Goal: Book appointment/travel/reservation

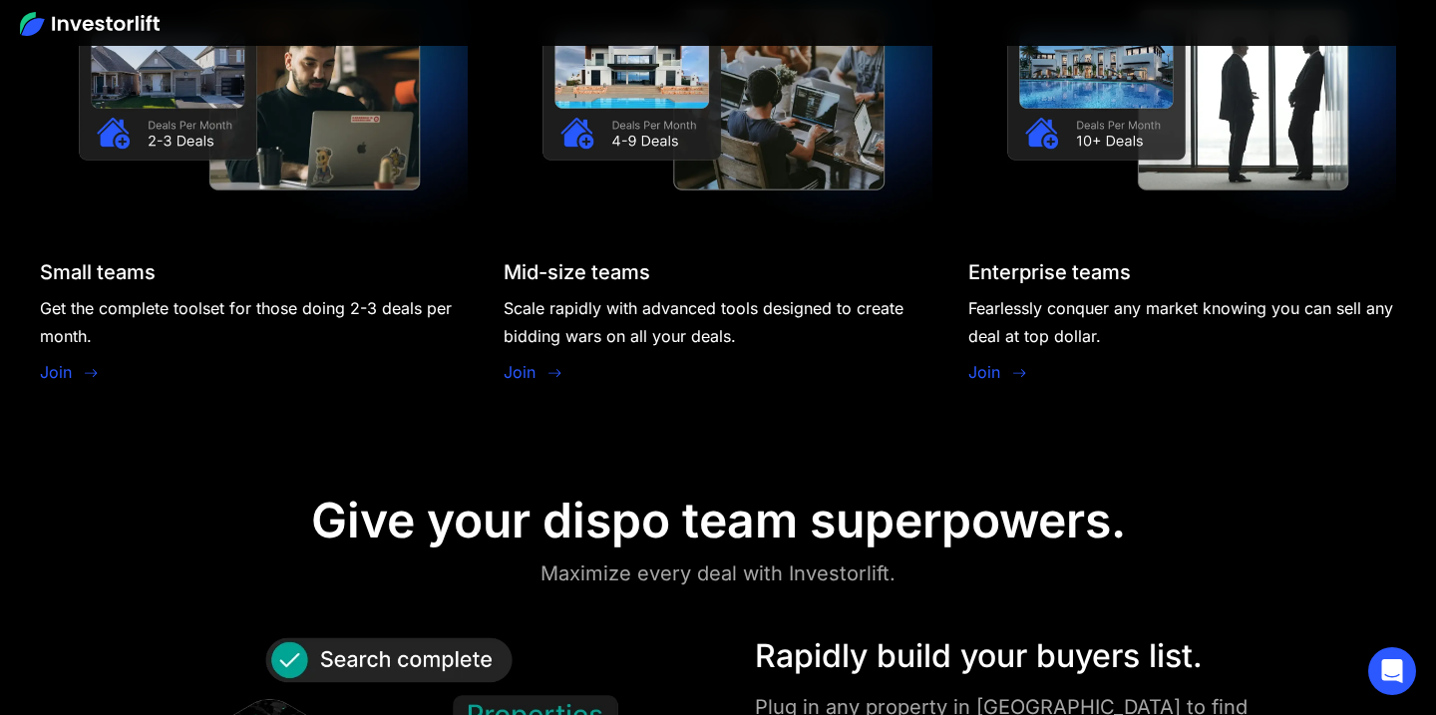
scroll to position [1855, 0]
click at [970, 367] on link "Join" at bounding box center [984, 373] width 32 height 24
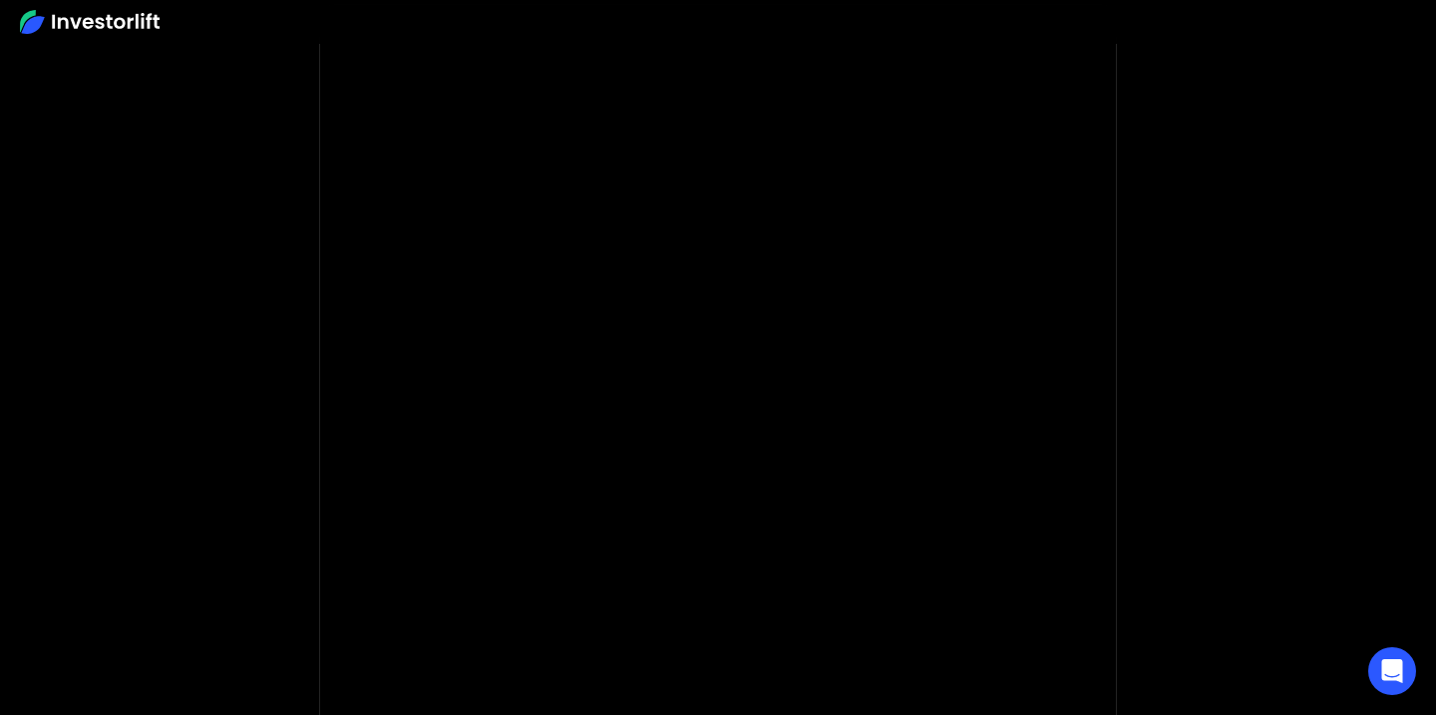
scroll to position [100, 0]
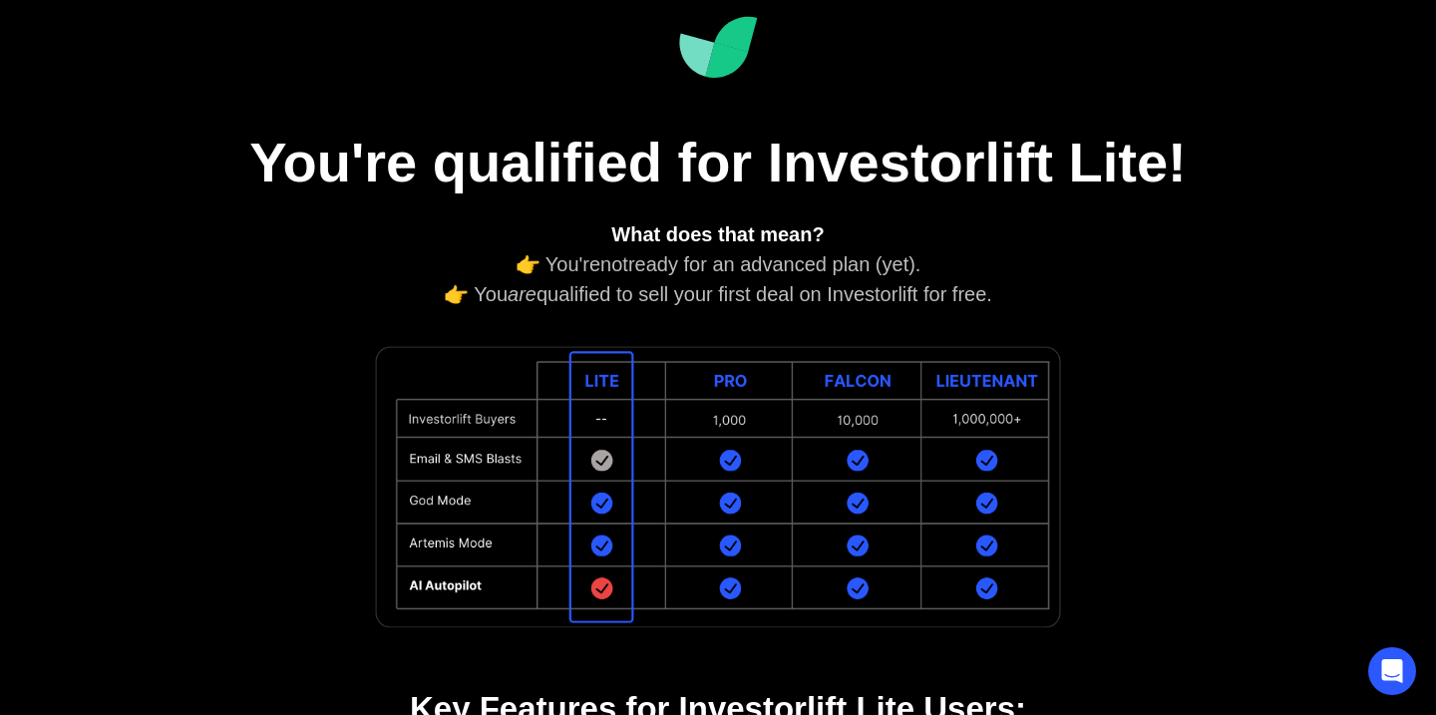
scroll to position [186, 0]
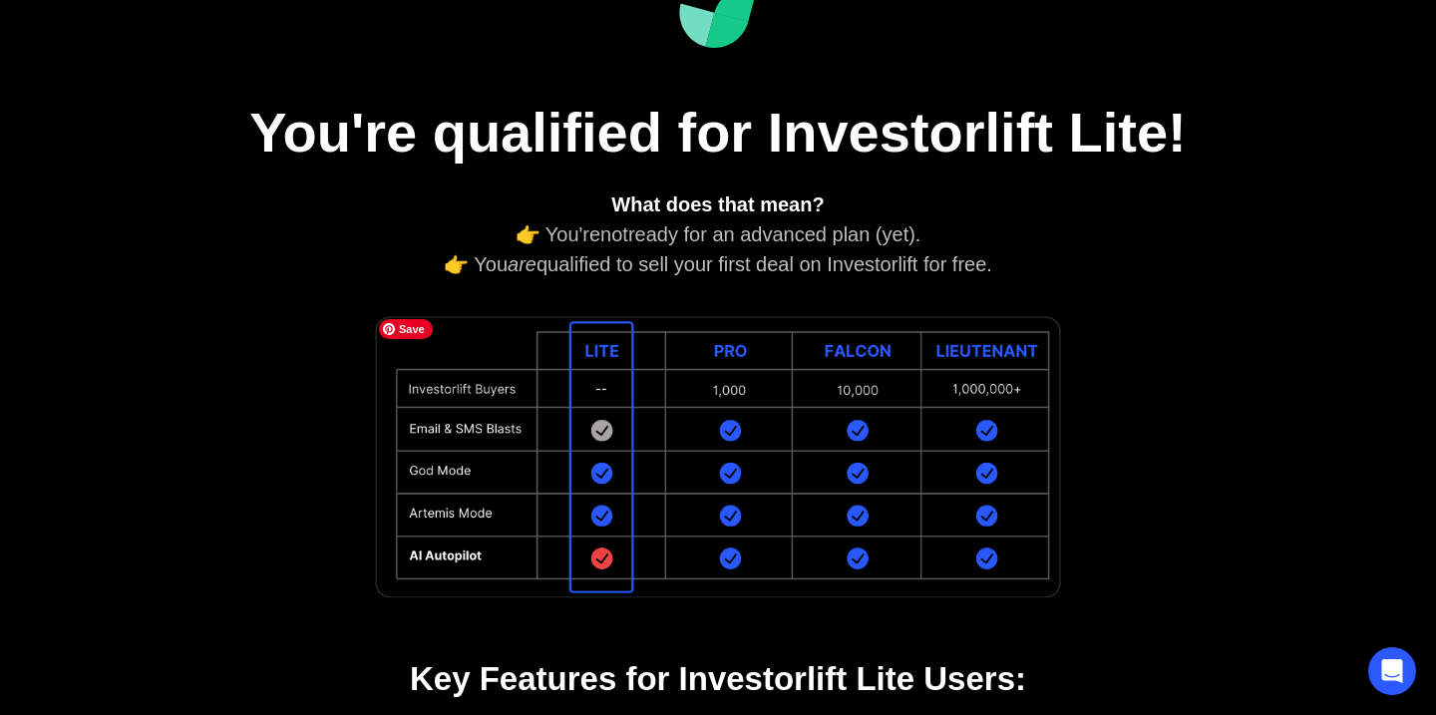
click at [727, 383] on img at bounding box center [718, 457] width 698 height 296
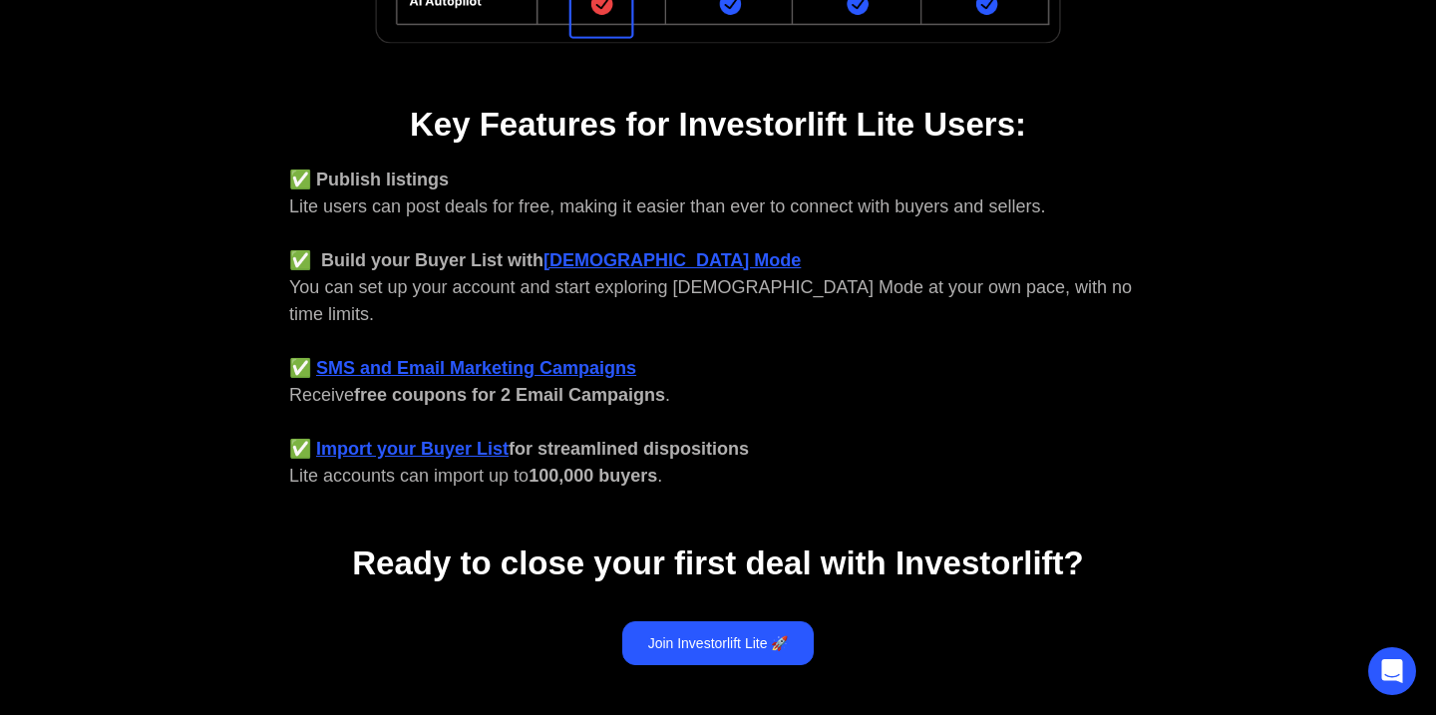
scroll to position [939, 0]
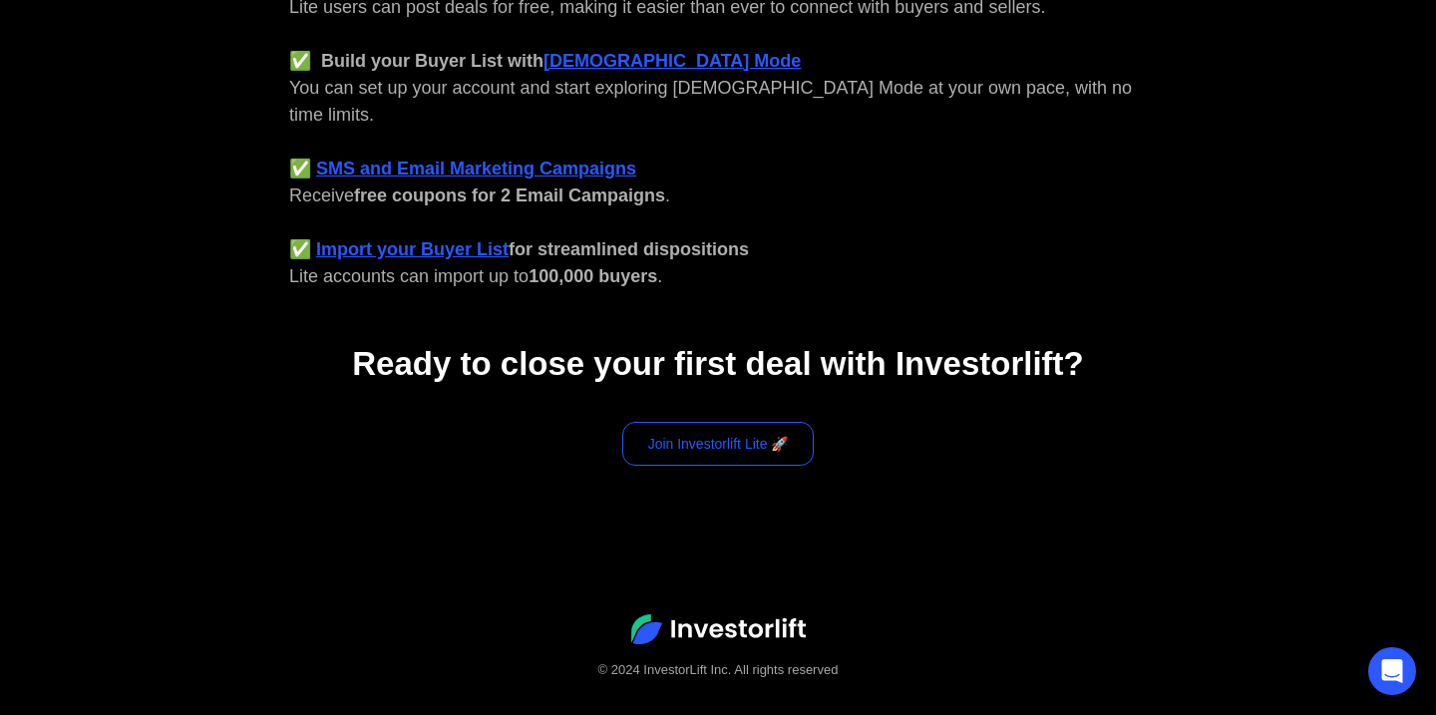
click at [730, 422] on link "Join Investorlift Lite 🚀" at bounding box center [718, 444] width 192 height 44
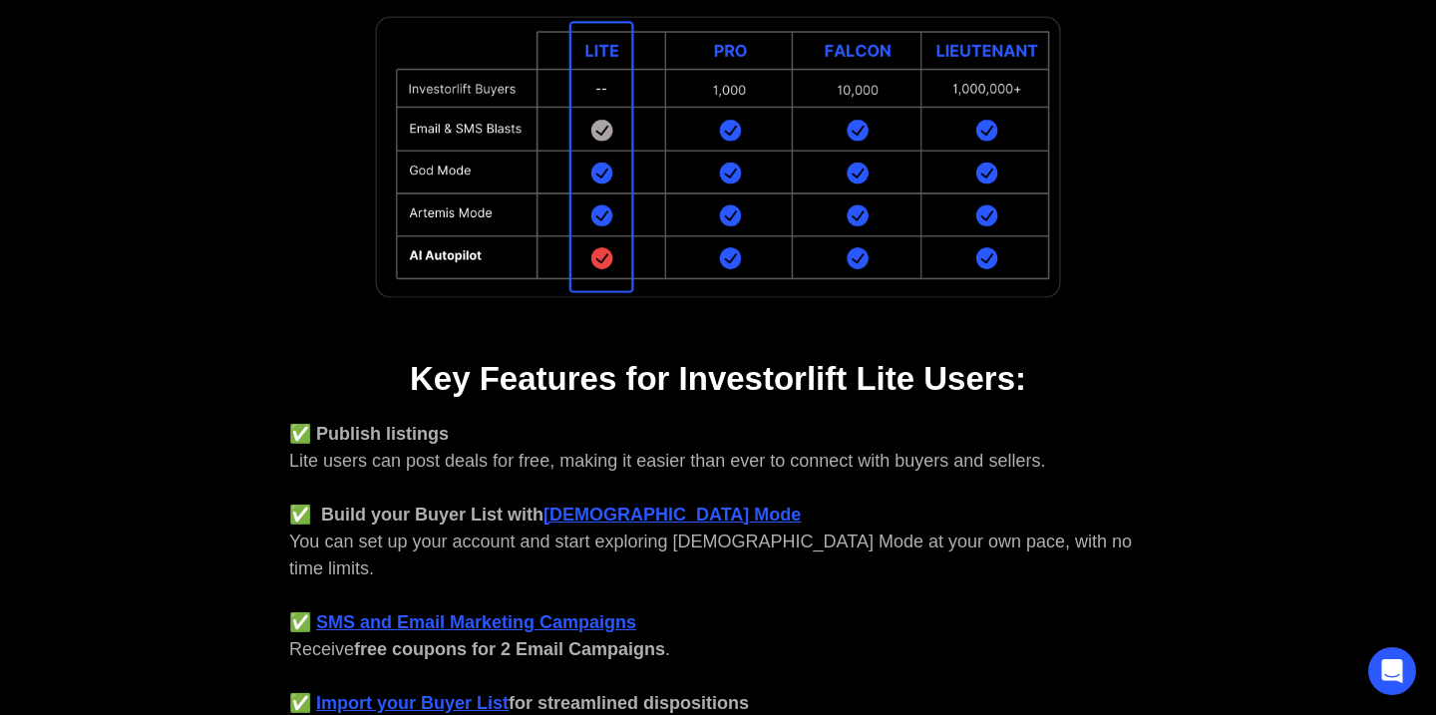
scroll to position [172, 0]
